Goal: Entertainment & Leisure: Consume media (video, audio)

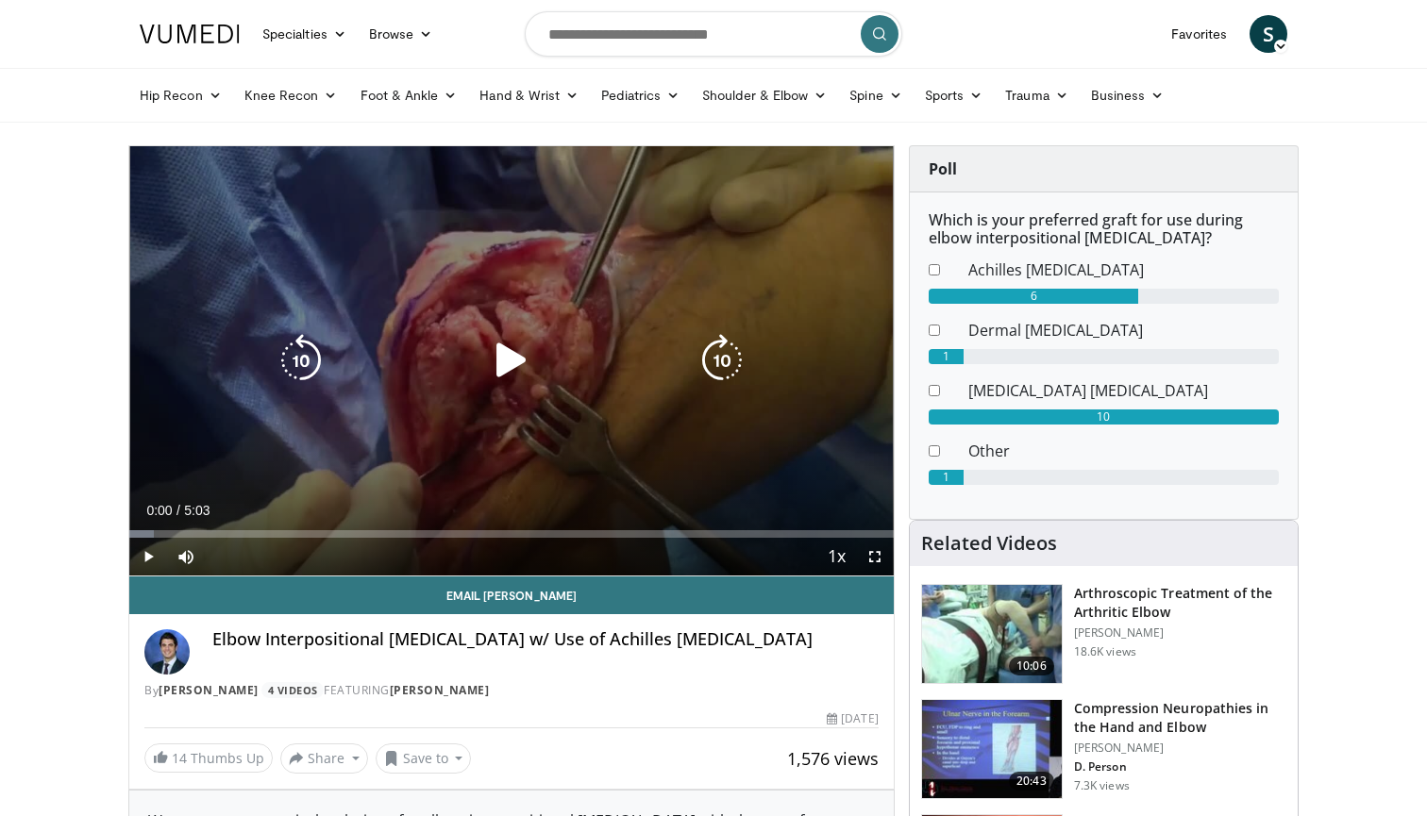
click at [485, 371] on icon "Video Player" at bounding box center [511, 360] width 53 height 53
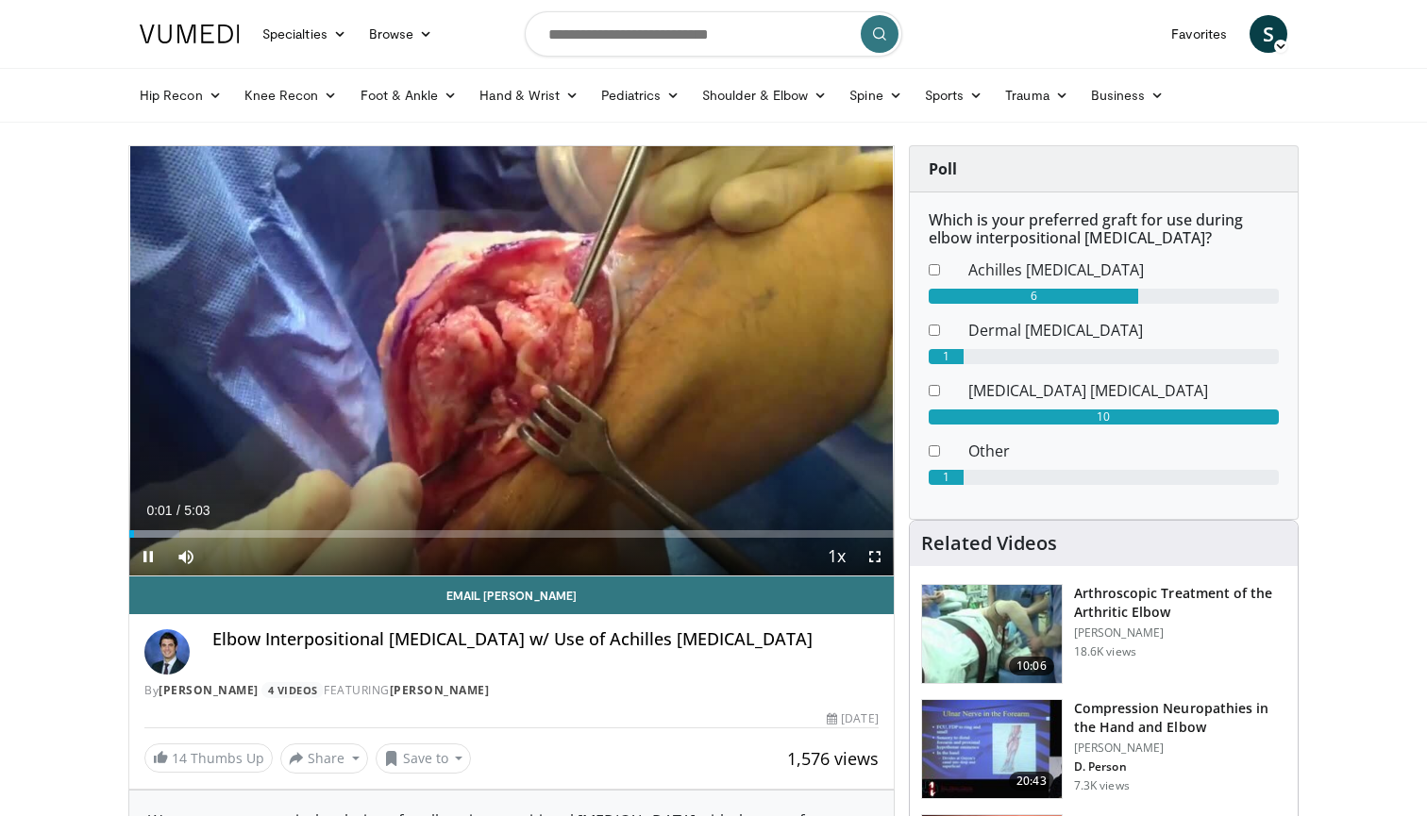
click at [876, 548] on span "Video Player" at bounding box center [875, 557] width 38 height 38
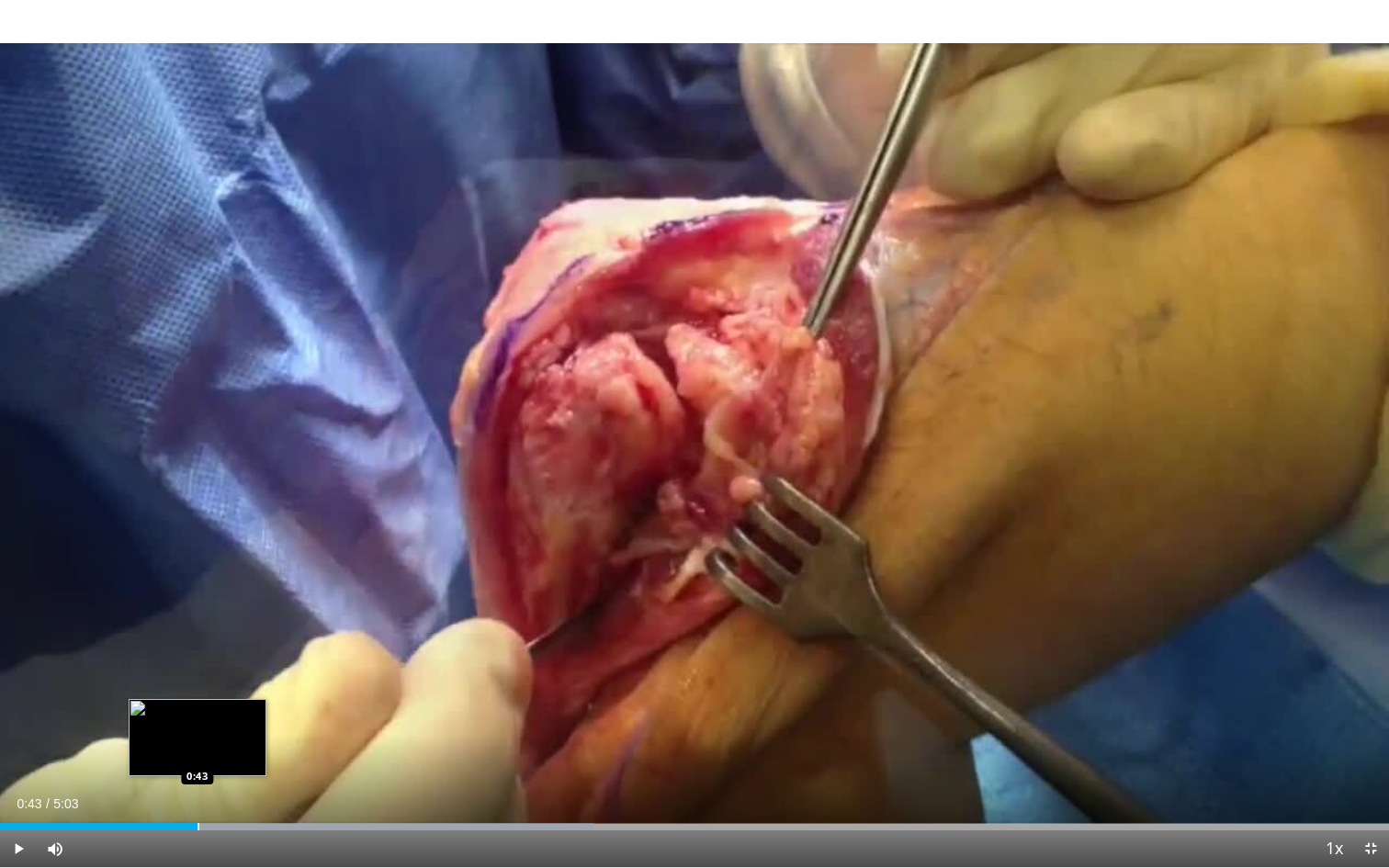
click at [198, 794] on div "Progress Bar" at bounding box center [199, 827] width 2 height 8
click at [211, 794] on div "Progress Bar" at bounding box center [212, 827] width 2 height 8
click at [238, 794] on div "Loaded : 44.85% 0:46 0:52" at bounding box center [694, 821] width 1389 height 18
